Goal: Task Accomplishment & Management: Complete application form

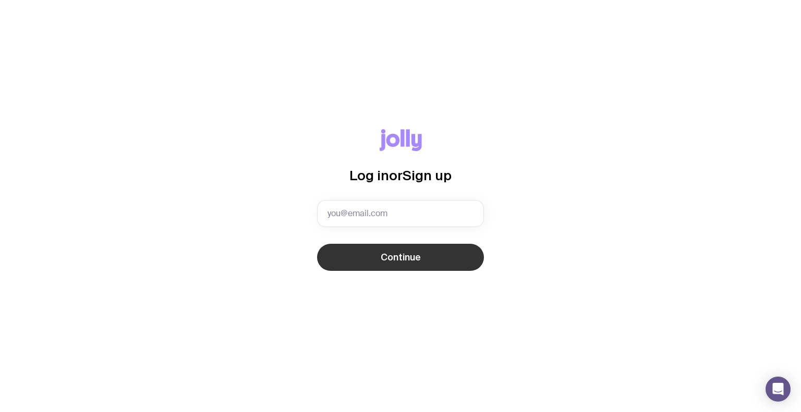
type input "[EMAIL_ADDRESS][PERSON_NAME][PERSON_NAME][DOMAIN_NAME]"
click at [362, 265] on button "Continue" at bounding box center [400, 257] width 167 height 27
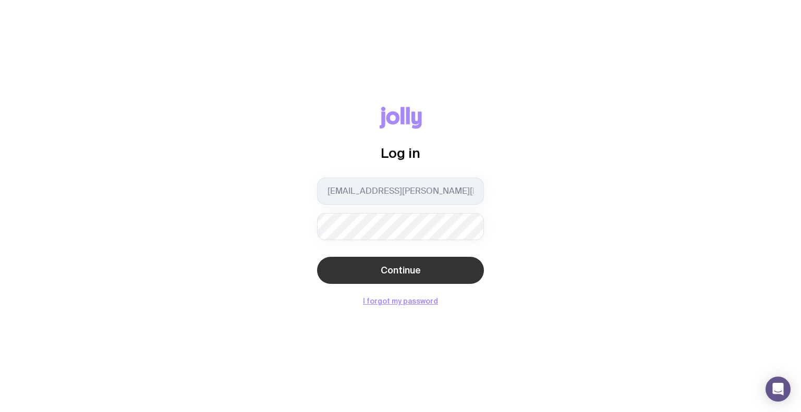
click at [382, 260] on button "Continue" at bounding box center [400, 270] width 167 height 27
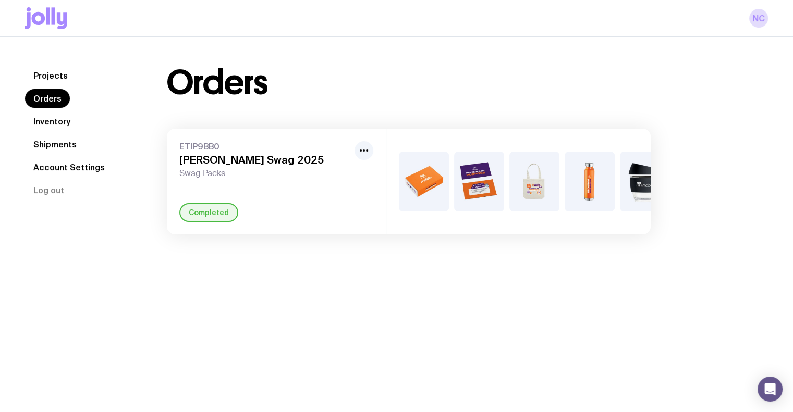
click at [46, 127] on link "Inventory" at bounding box center [52, 121] width 54 height 19
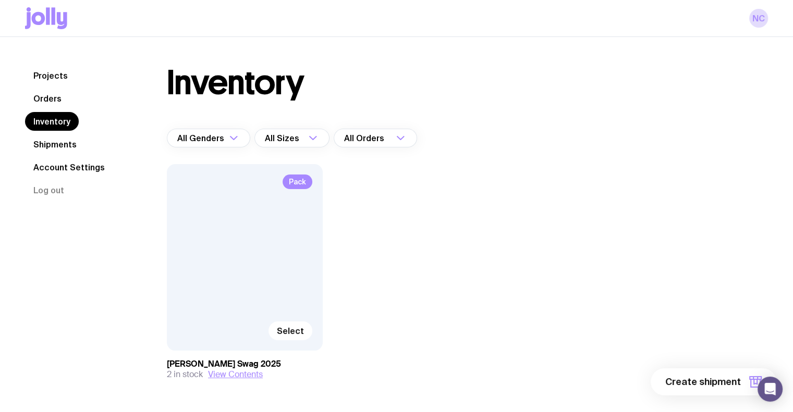
scroll to position [38, 0]
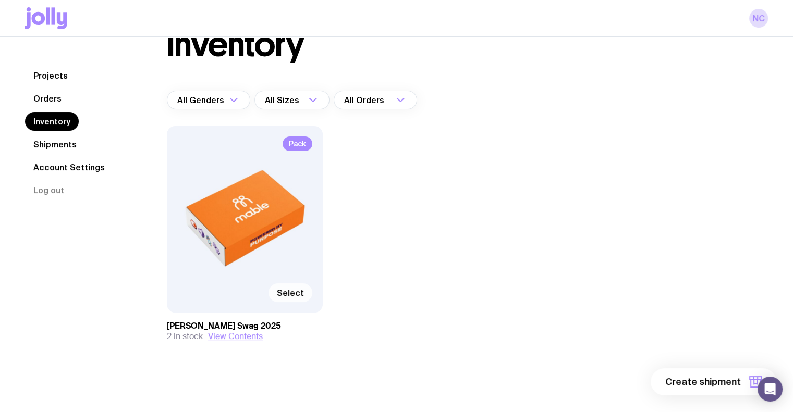
click at [289, 293] on span "Select" at bounding box center [290, 293] width 27 height 10
click at [0, 0] on input "Select" at bounding box center [0, 0] width 0 height 0
click at [722, 382] on span "1 item" at bounding box center [728, 382] width 26 height 13
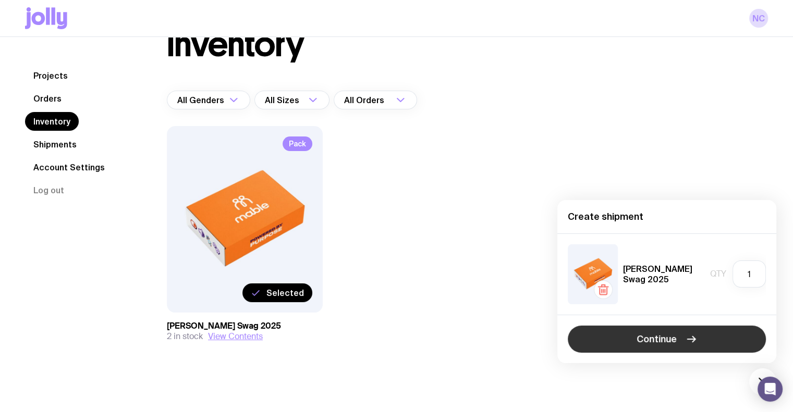
click at [659, 339] on span "Continue" at bounding box center [657, 339] width 40 height 13
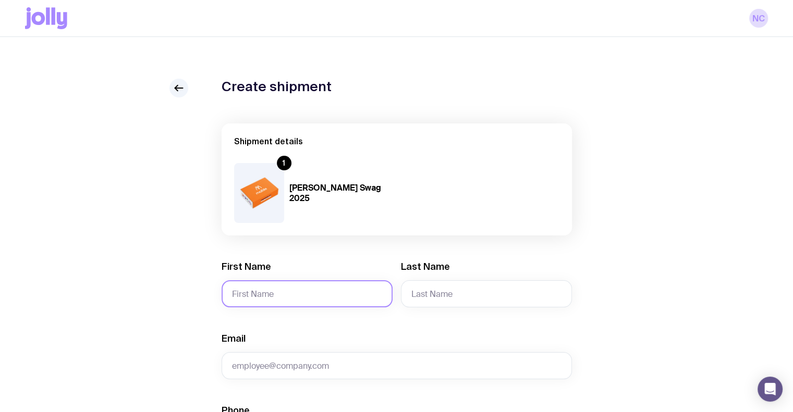
click at [318, 282] on input "First Name" at bounding box center [307, 294] width 171 height 27
type input "Tim"
click at [447, 301] on input "Last Name" at bounding box center [486, 294] width 171 height 27
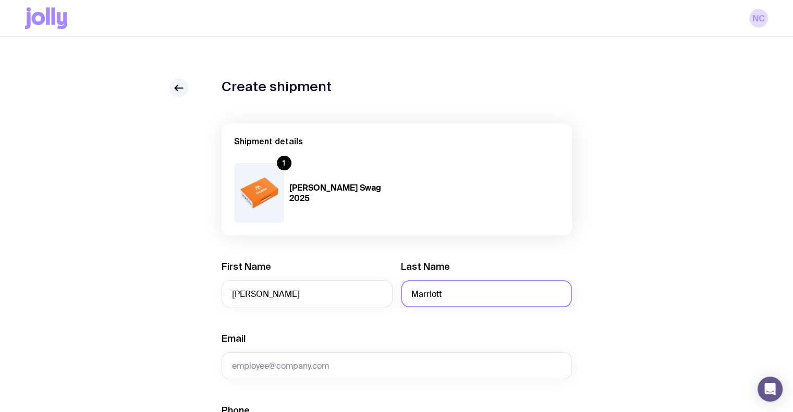
scroll to position [26, 0]
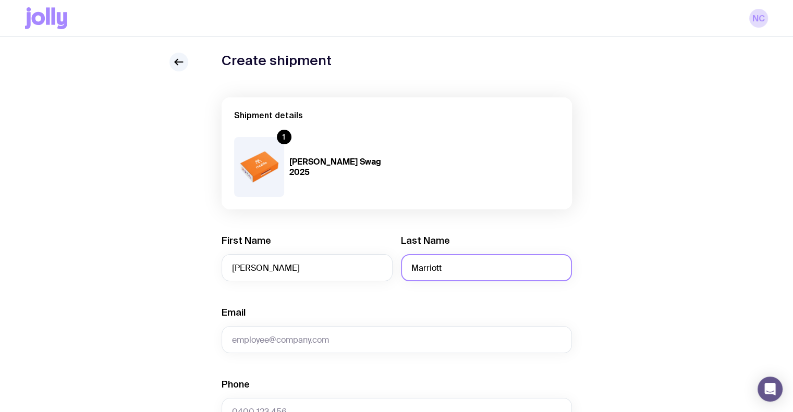
type input "Marriott"
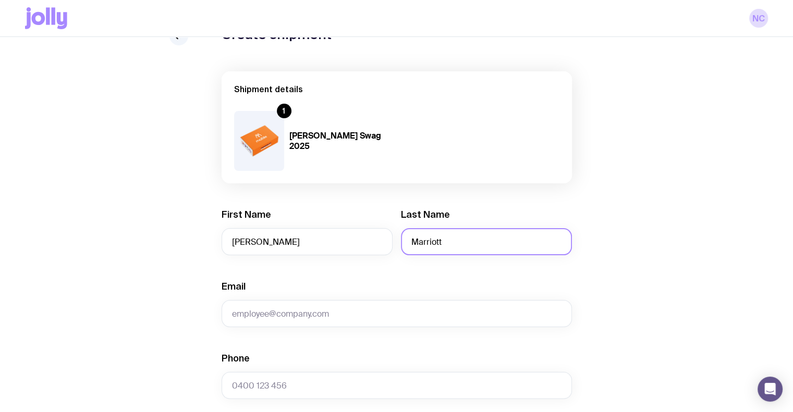
scroll to position [53, 0]
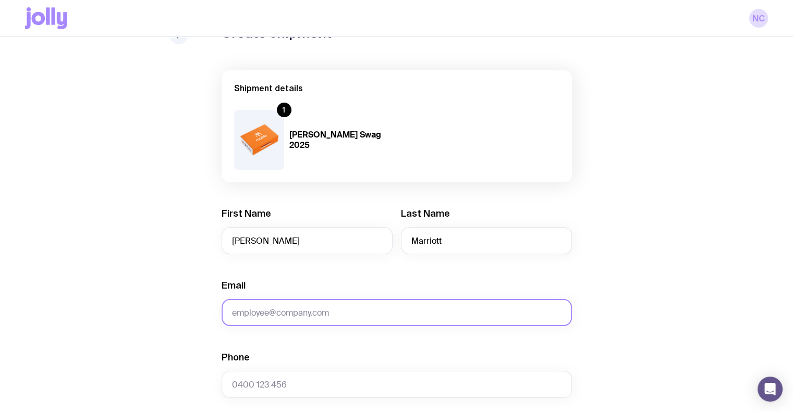
click at [300, 312] on input "Email" at bounding box center [397, 312] width 350 height 27
paste input "tim@timmarriott.com"
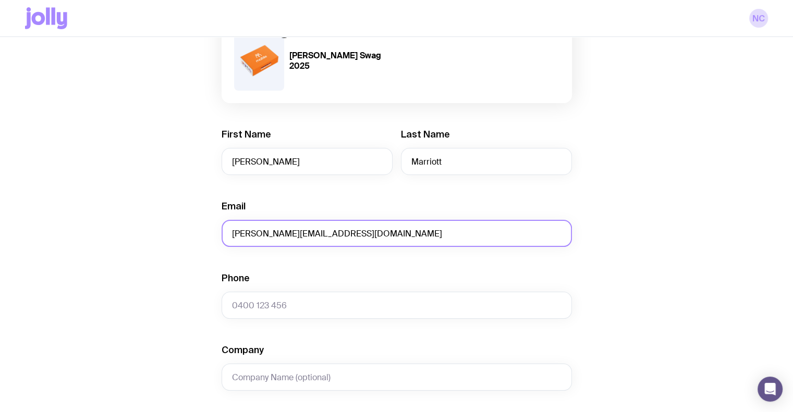
scroll to position [133, 0]
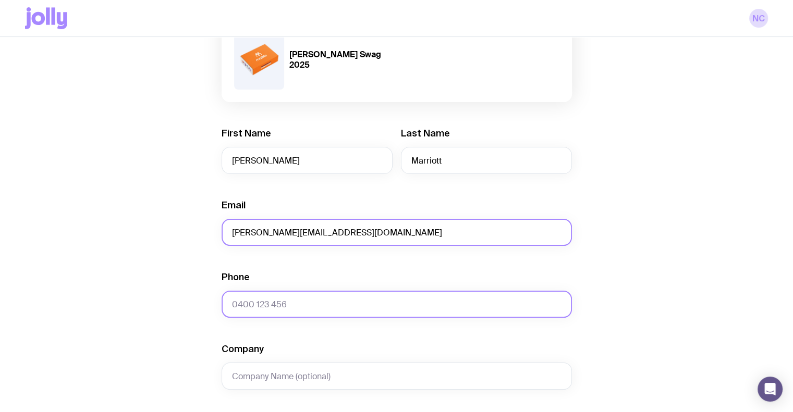
type input "tim@timmarriott.com"
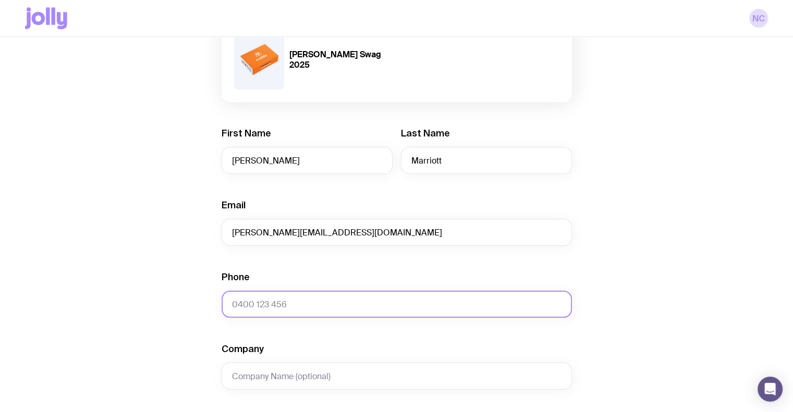
click at [252, 307] on input "Phone" at bounding box center [397, 304] width 350 height 27
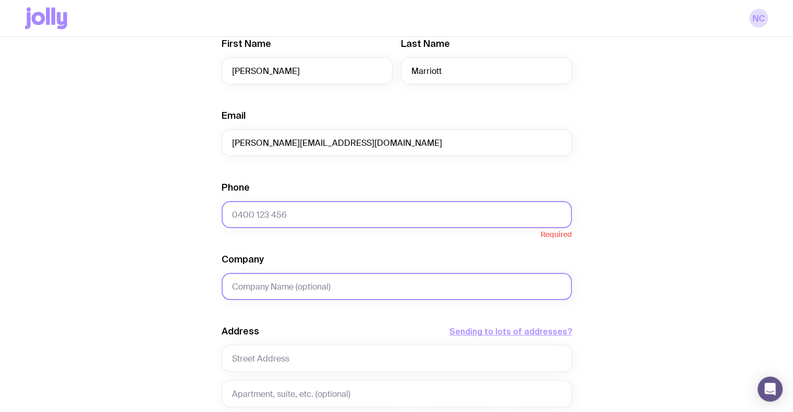
scroll to position [225, 0]
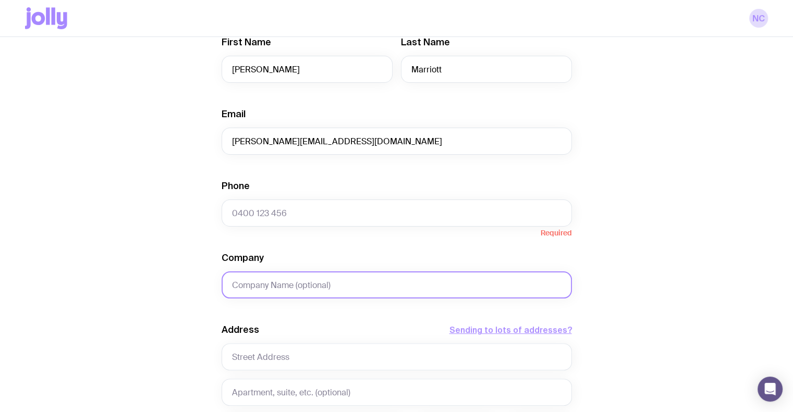
click at [294, 291] on input "Company" at bounding box center [397, 285] width 350 height 27
paste input "17 drury street, WEST END, QLD, 4101, AU"
click at [254, 281] on input "17 drury street, WEST END, QLD, 4101, AU" at bounding box center [397, 285] width 350 height 27
click at [247, 285] on input "17 drury street, WEST END, QLD, 4101, AU" at bounding box center [397, 285] width 350 height 27
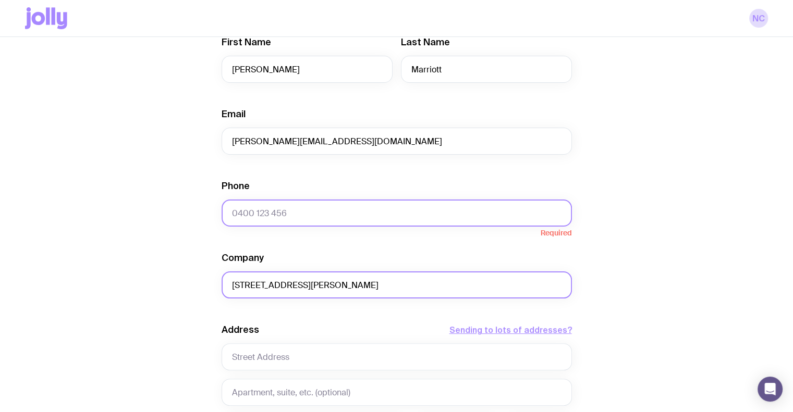
type input "17 Drury street, WEST END, QLD, 4101, AU"
click at [325, 221] on input "Phone" at bounding box center [397, 213] width 350 height 27
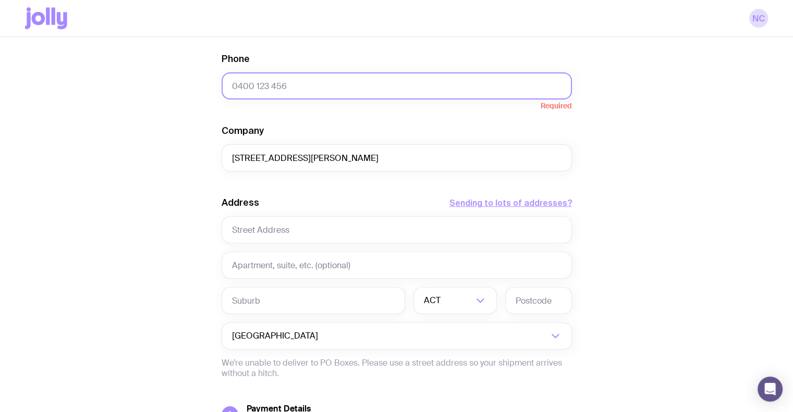
scroll to position [354, 0]
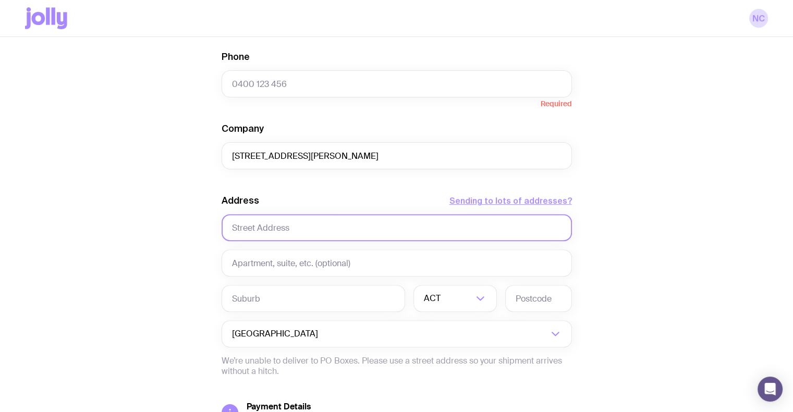
click at [284, 226] on input "text" at bounding box center [397, 227] width 350 height 27
paste input "17 drury street, WEST END, QLD, 4101, AU"
type input "17 drury street, WEST END, QLD, 4101, AU"
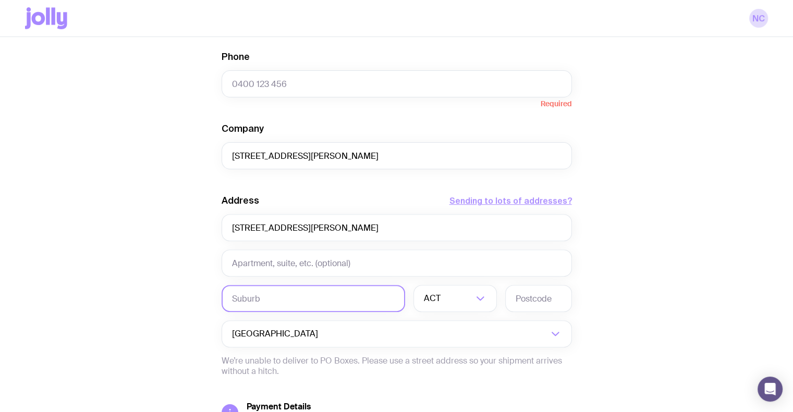
click at [261, 291] on input "text" at bounding box center [314, 298] width 184 height 27
type input "West End"
click at [457, 294] on input "Search for option" at bounding box center [458, 298] width 30 height 27
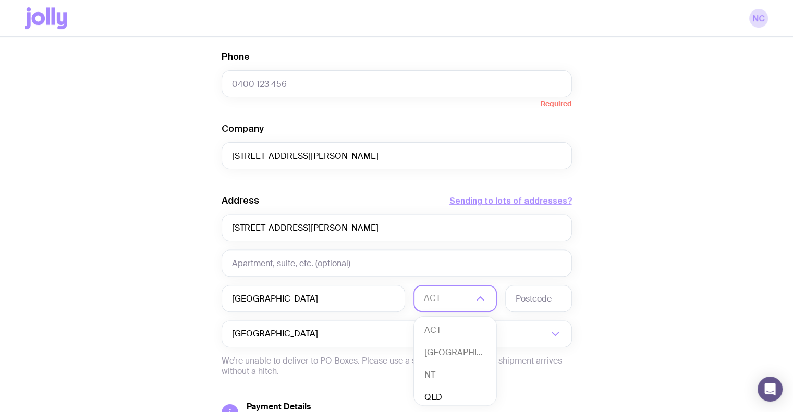
scroll to position [2, 0]
click at [441, 394] on li "QLD" at bounding box center [455, 396] width 82 height 22
click at [531, 300] on input "text" at bounding box center [538, 298] width 67 height 27
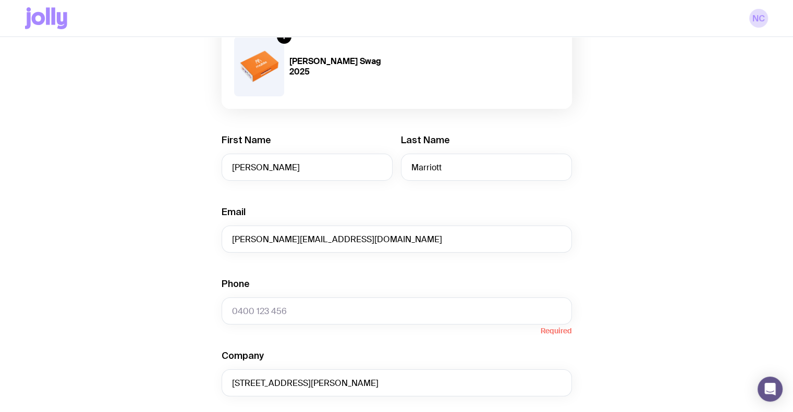
scroll to position [0, 0]
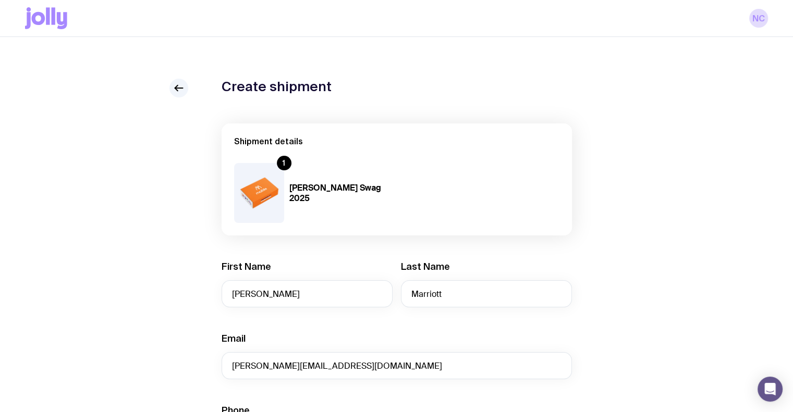
type input "4101"
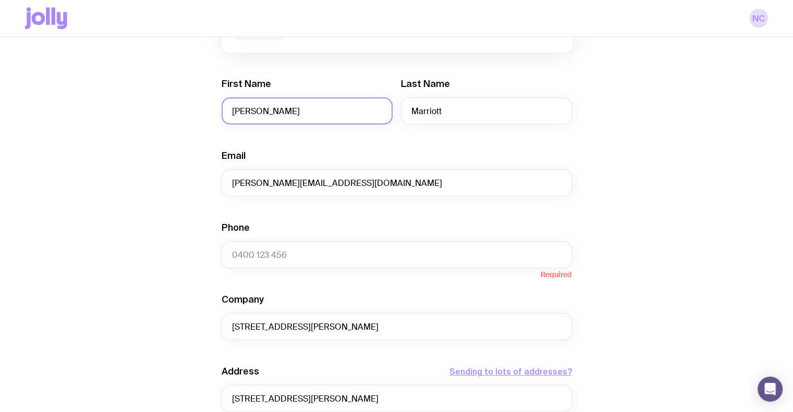
scroll to position [184, 0]
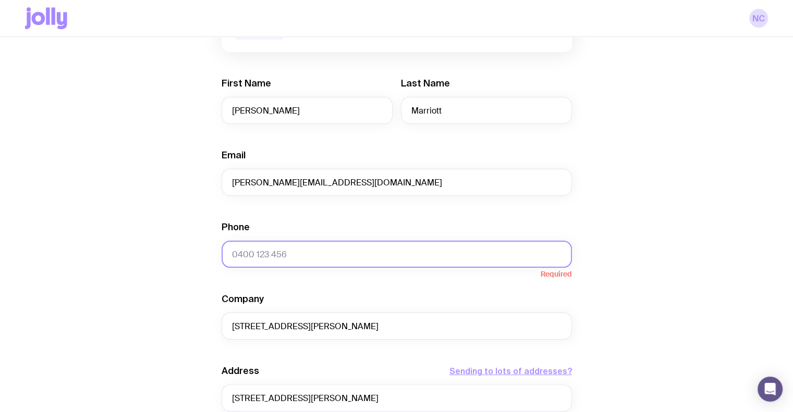
click at [309, 258] on input "Phone" at bounding box center [397, 254] width 350 height 27
paste input "0421 442 693"
type input "0421 442 693"
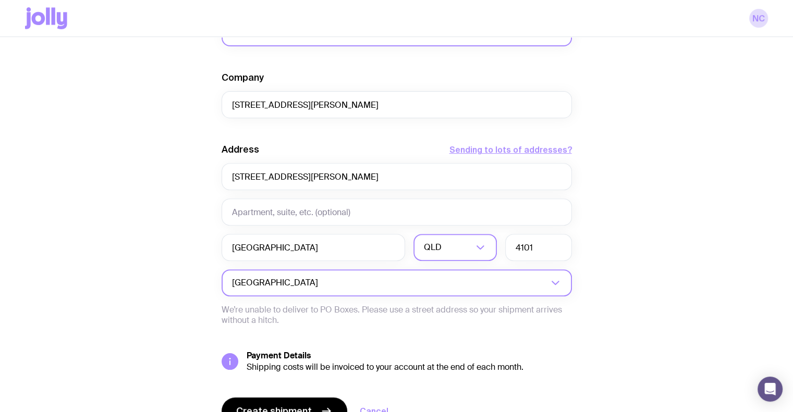
scroll to position [459, 0]
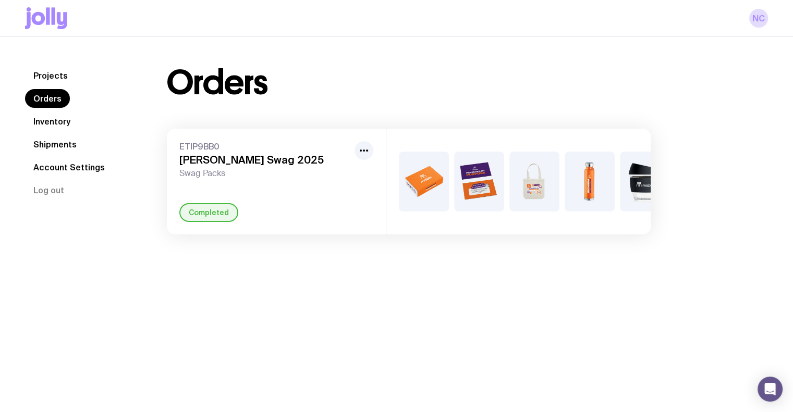
click at [73, 125] on link "Inventory" at bounding box center [52, 121] width 54 height 19
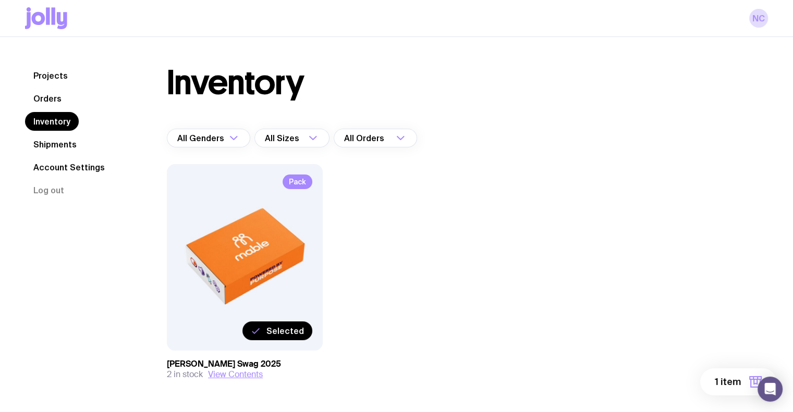
click at [52, 152] on link "Shipments" at bounding box center [55, 144] width 60 height 19
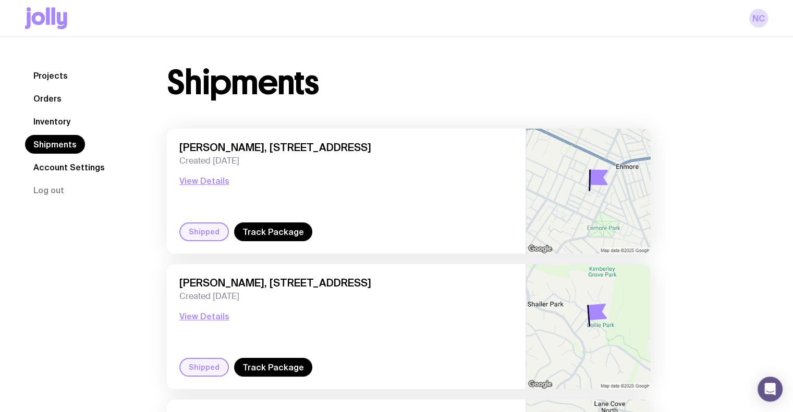
click at [40, 76] on link "Projects" at bounding box center [50, 75] width 51 height 19
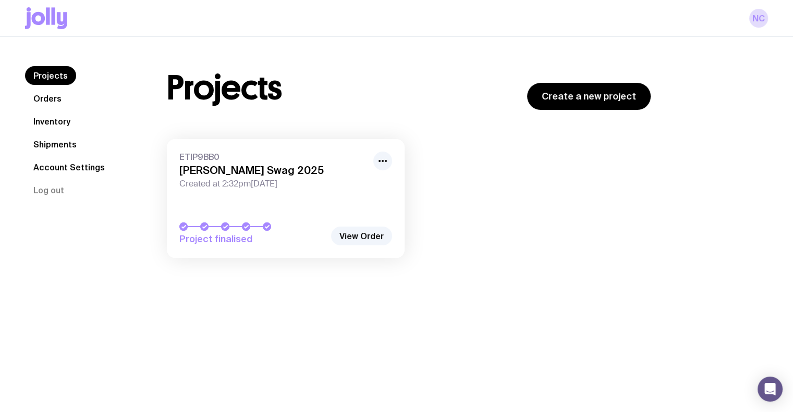
click at [50, 99] on link "Orders" at bounding box center [47, 98] width 45 height 19
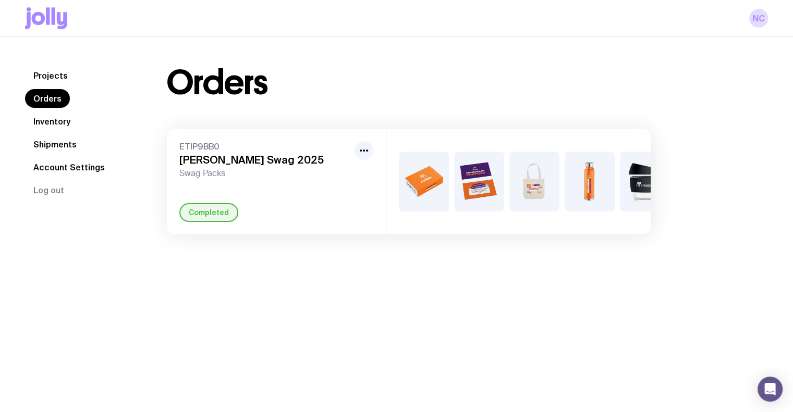
scroll to position [37, 0]
